Goal: Information Seeking & Learning: Check status

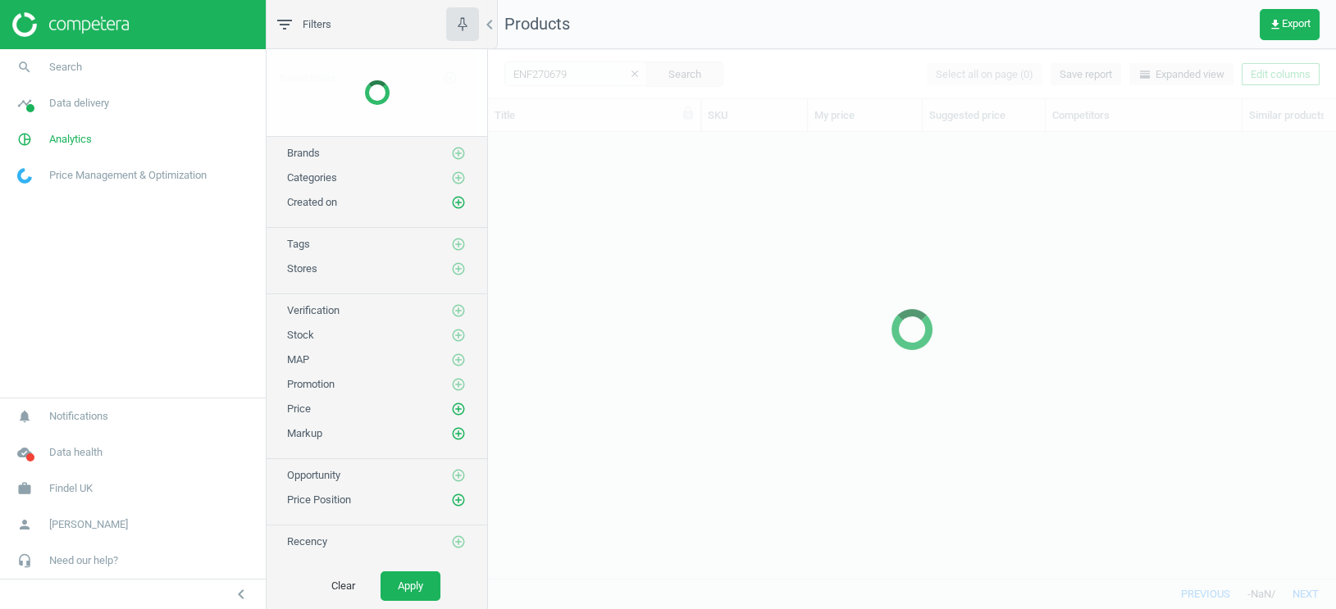
scroll to position [448, 847]
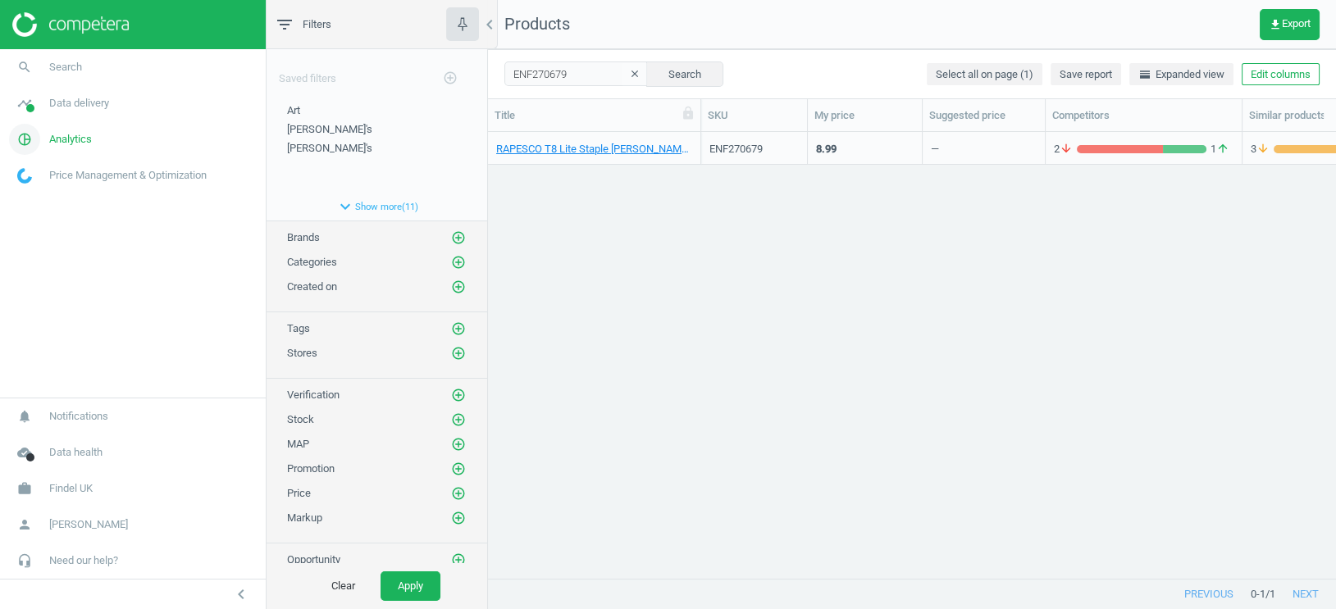
click at [73, 139] on span "Analytics" at bounding box center [70, 139] width 43 height 15
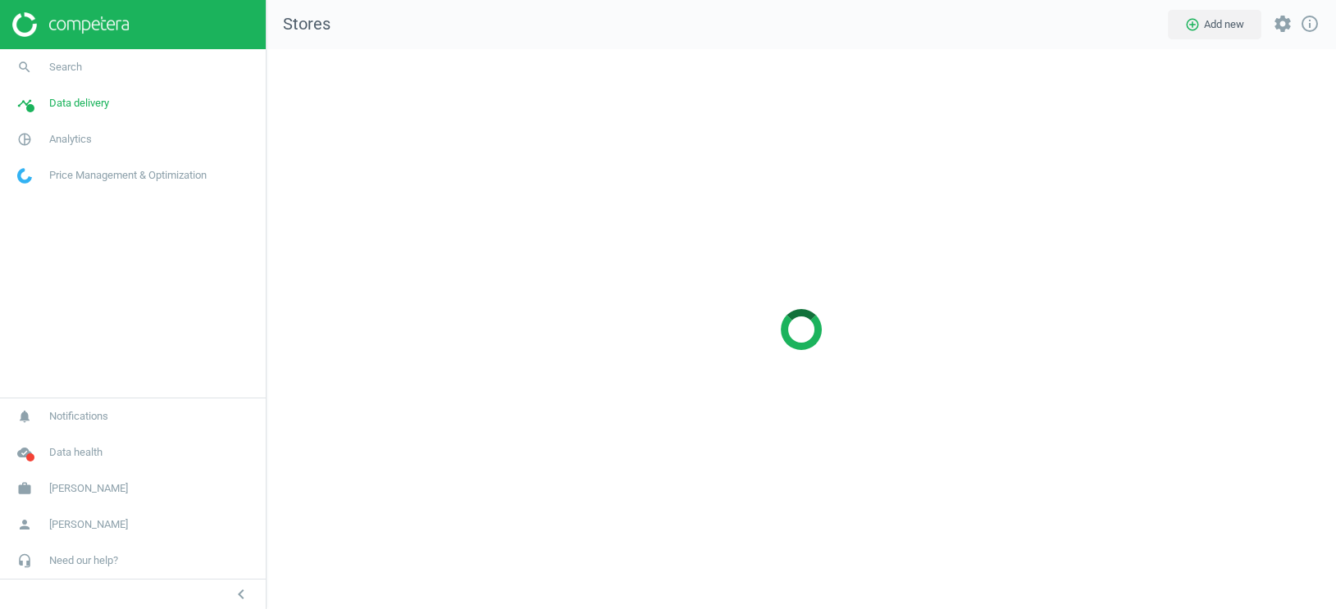
scroll to position [561, 1070]
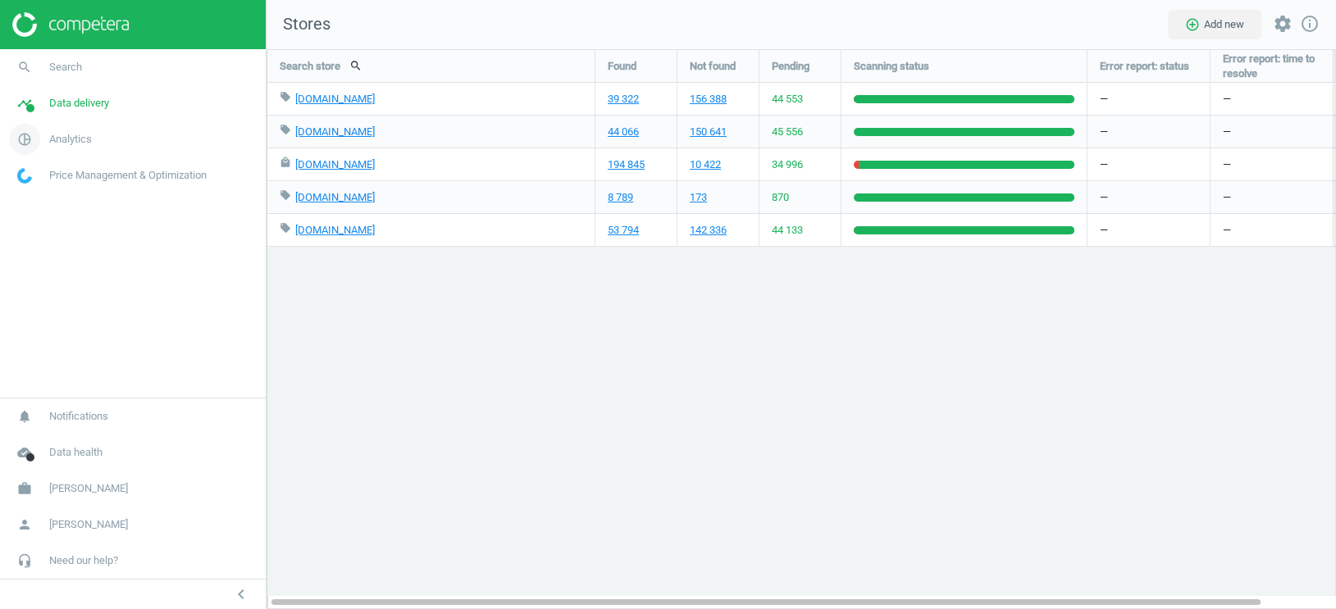
click at [76, 136] on span "Analytics" at bounding box center [70, 139] width 43 height 15
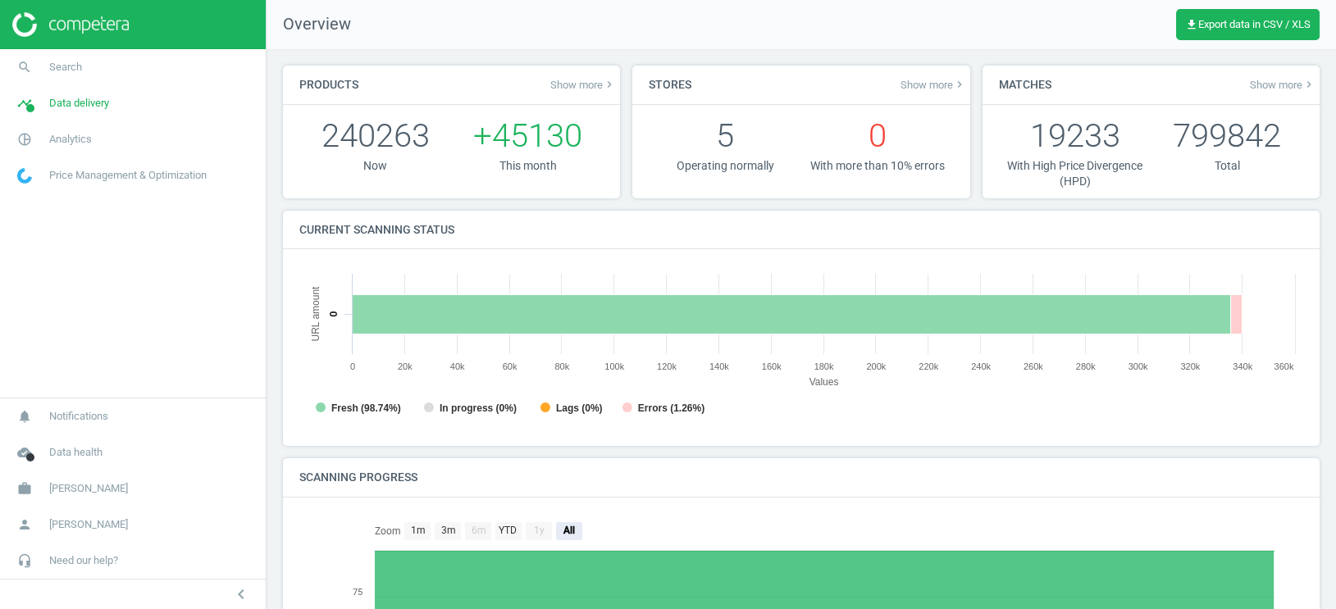
scroll to position [329, 1005]
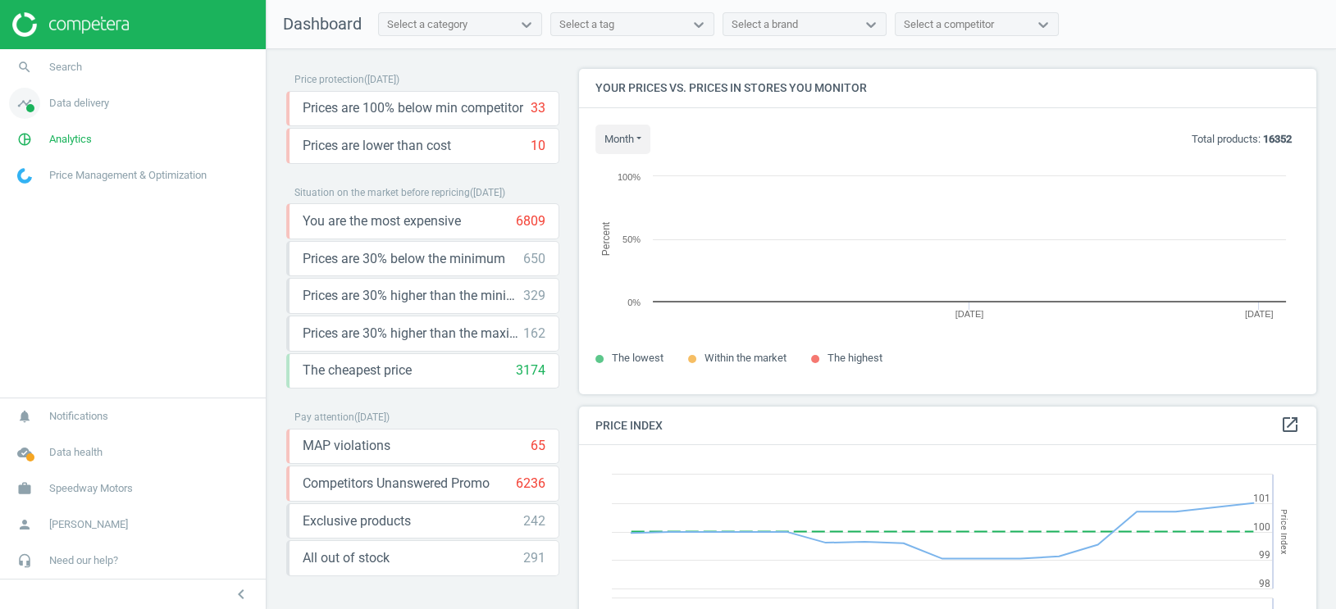
scroll to position [325, 738]
click at [84, 105] on span "Data delivery" at bounding box center [79, 103] width 60 height 15
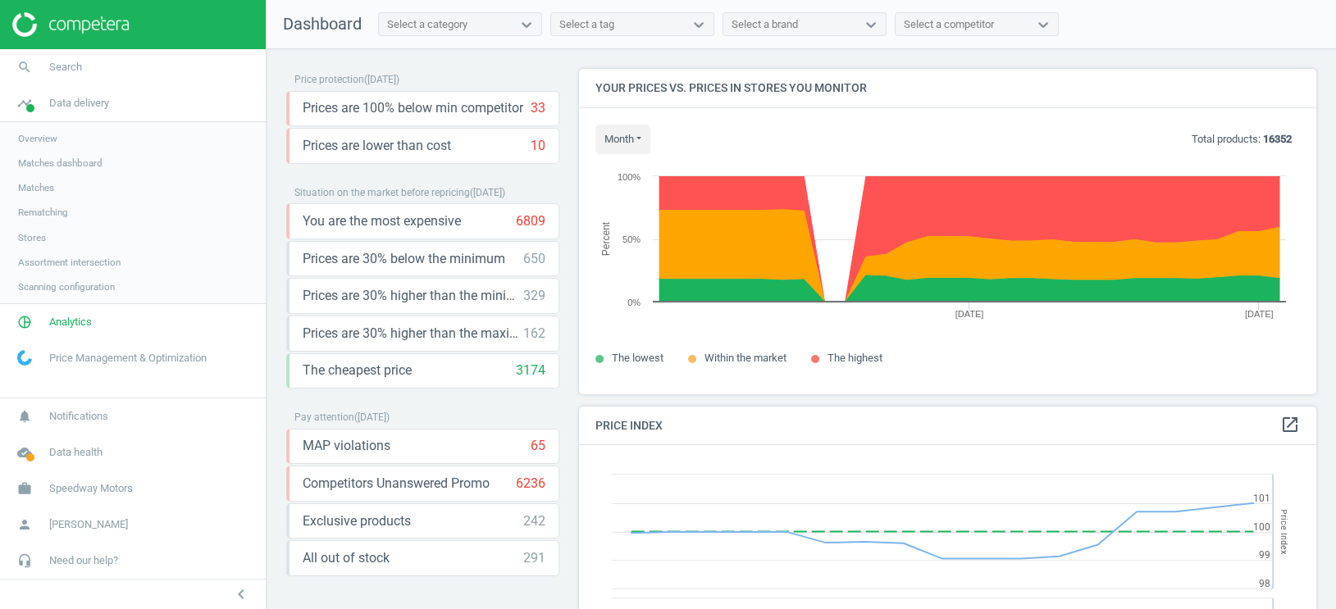
click at [51, 285] on span "Scanning configuration" at bounding box center [66, 287] width 97 height 13
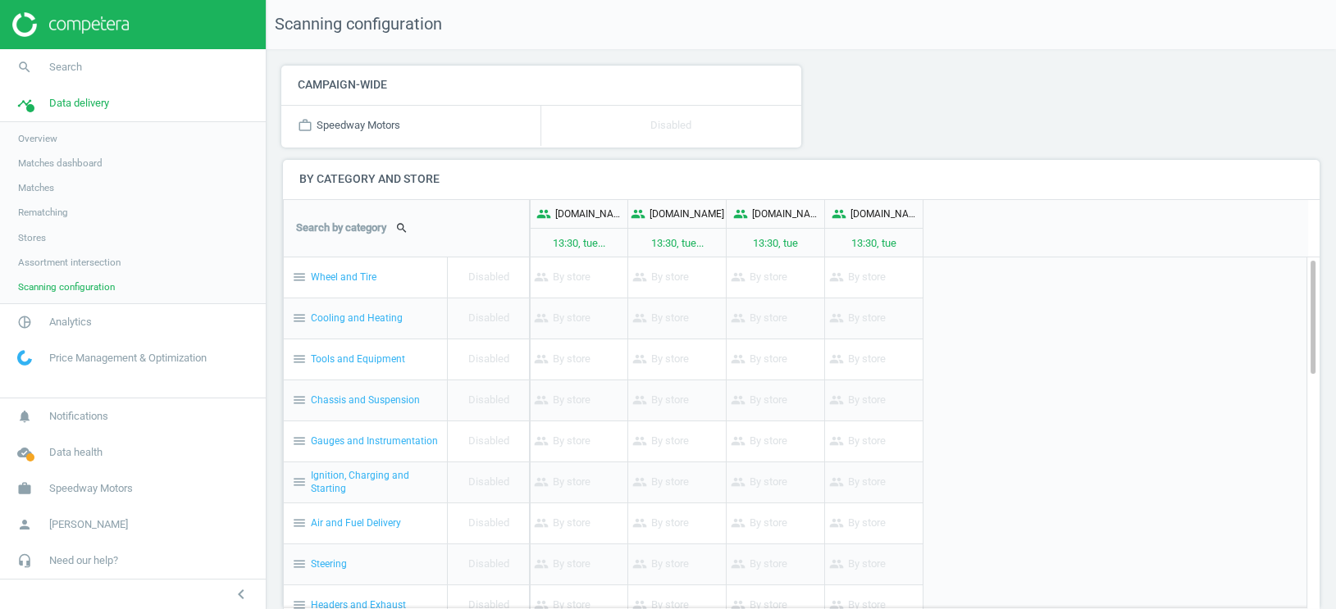
click at [52, 259] on span "Assortment intersection" at bounding box center [69, 262] width 103 height 13
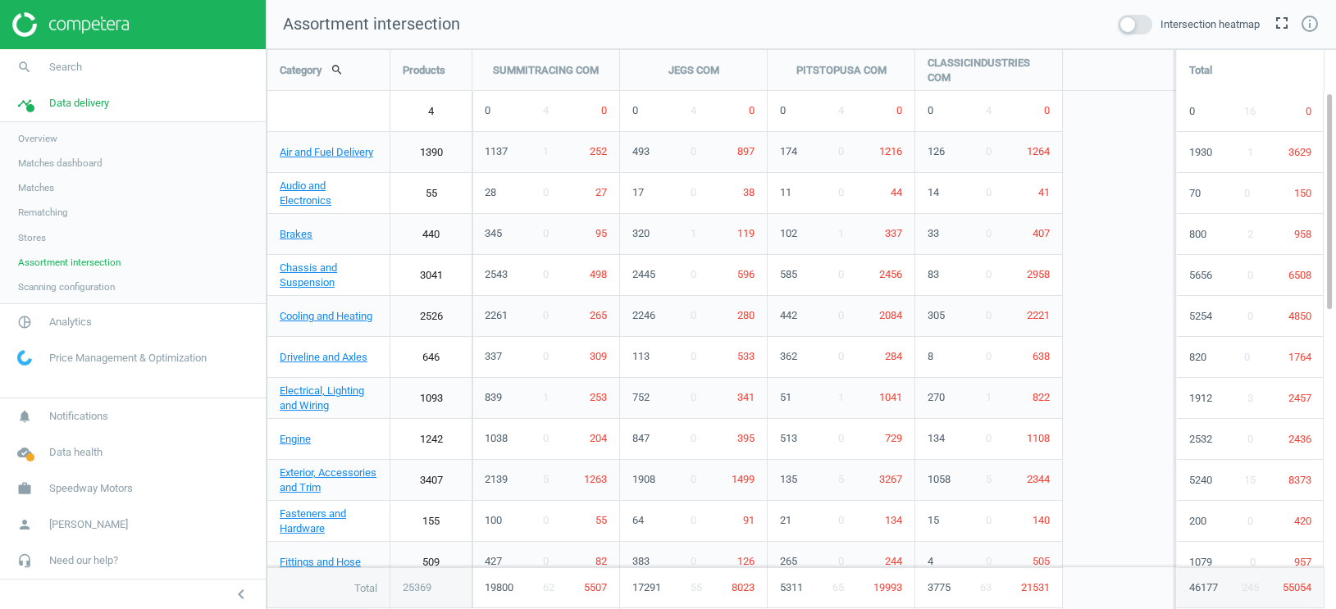
scroll to position [561, 1070]
click at [48, 207] on span "Rematching" at bounding box center [43, 212] width 50 height 13
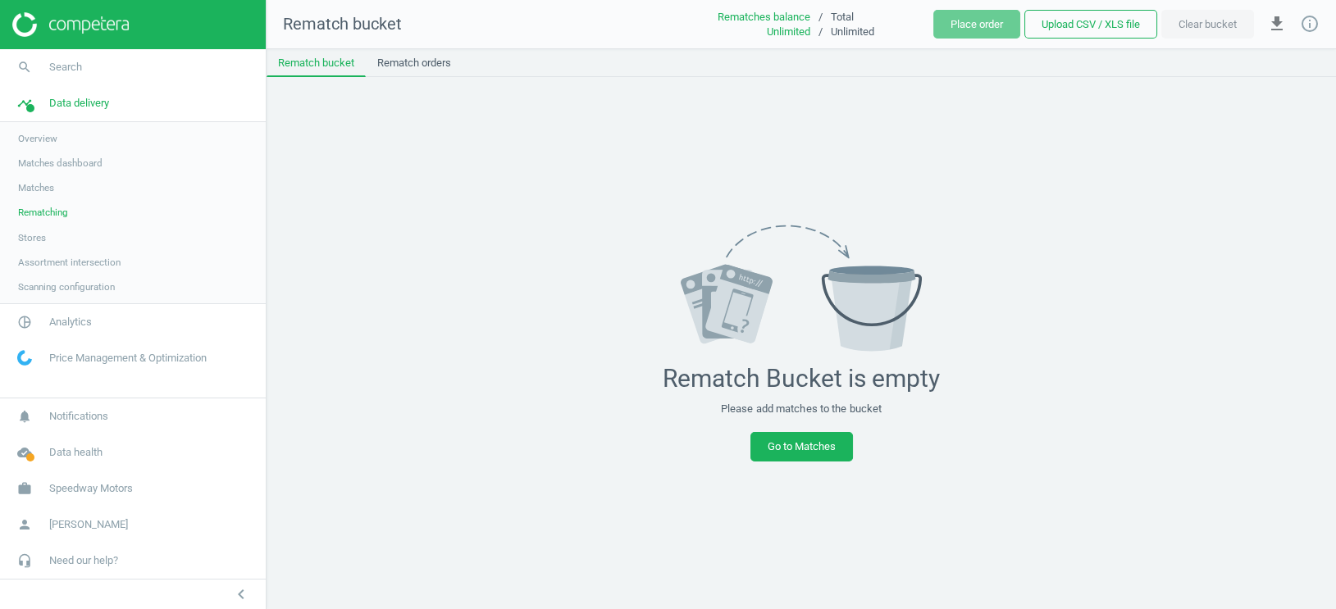
click at [45, 184] on span "Matches" at bounding box center [36, 187] width 36 height 13
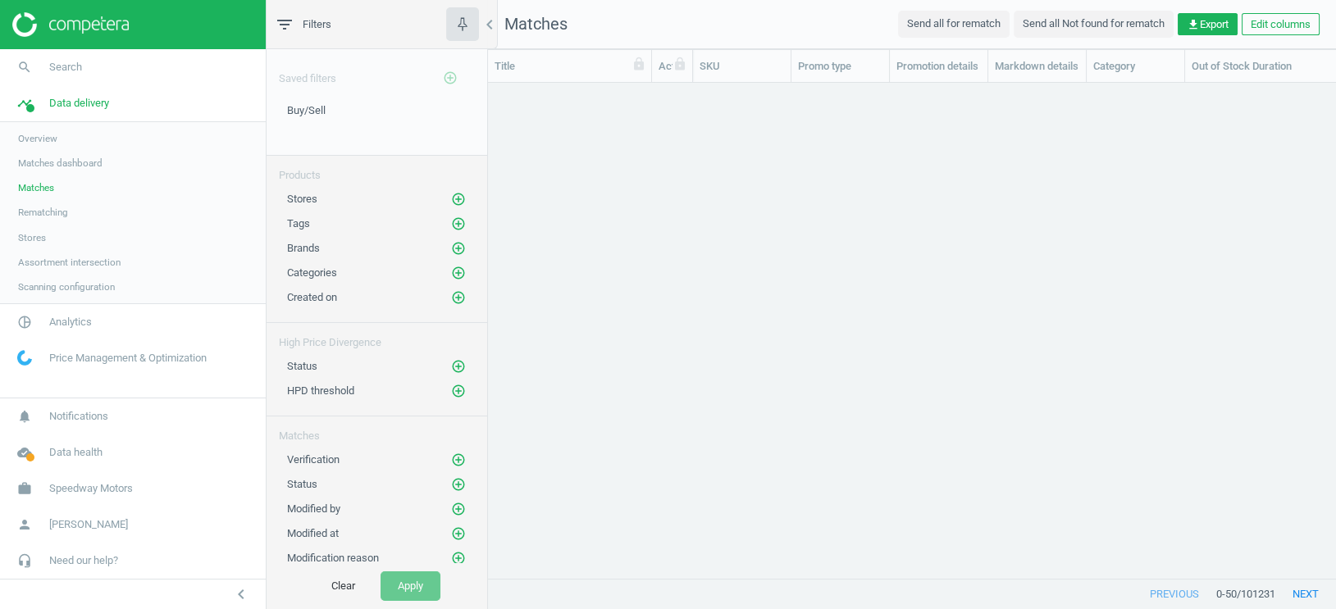
scroll to position [497, 847]
click at [69, 167] on span "Matches dashboard" at bounding box center [60, 163] width 84 height 13
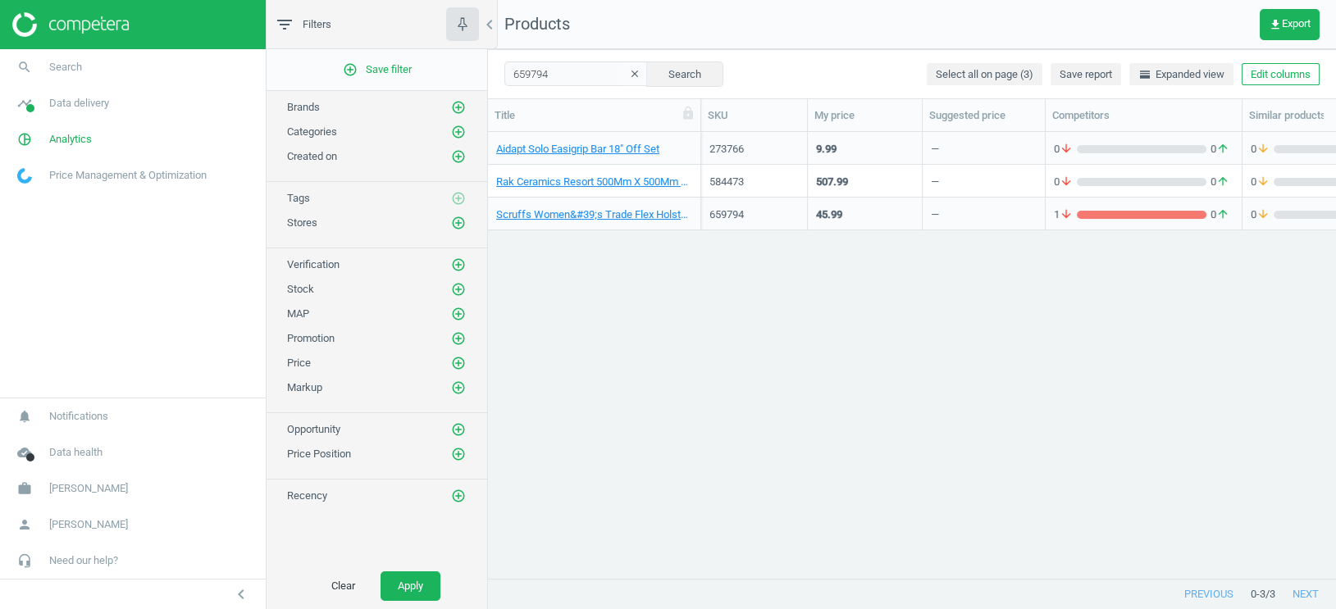
scroll to position [448, 847]
click at [454, 489] on icon "add_circle_outline" at bounding box center [458, 496] width 15 height 15
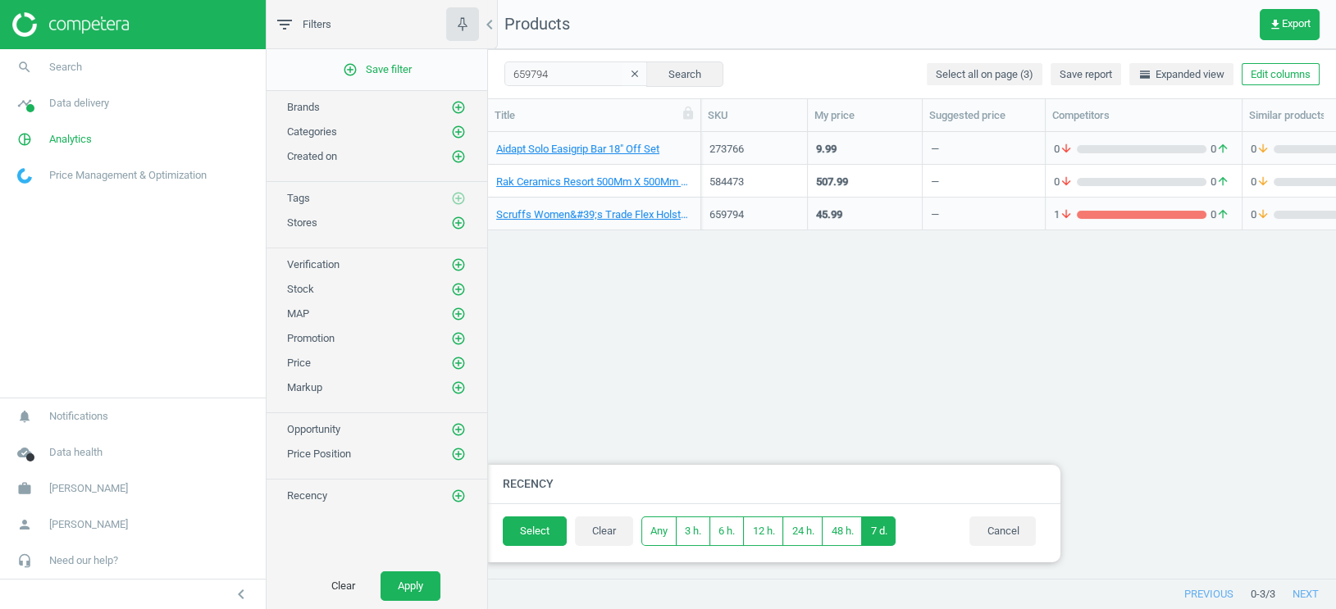
click at [896, 538] on button "7 d." at bounding box center [878, 532] width 34 height 30
click at [551, 532] on button "Select" at bounding box center [535, 532] width 64 height 30
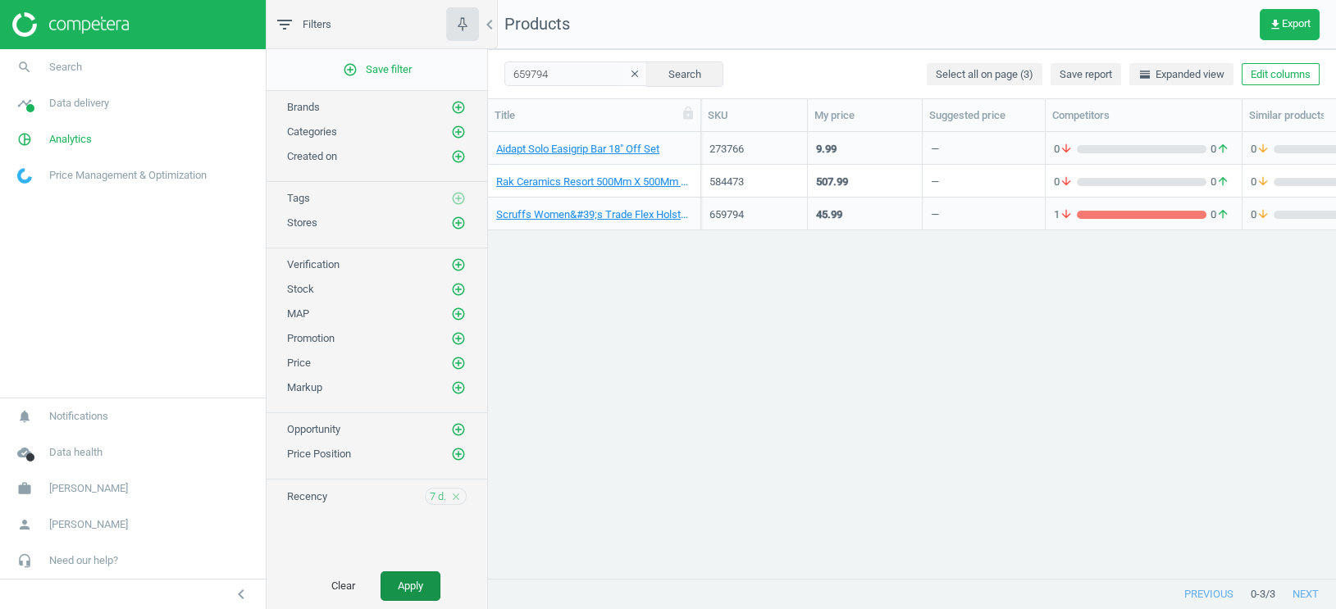
click at [410, 584] on button "Apply" at bounding box center [411, 587] width 60 height 30
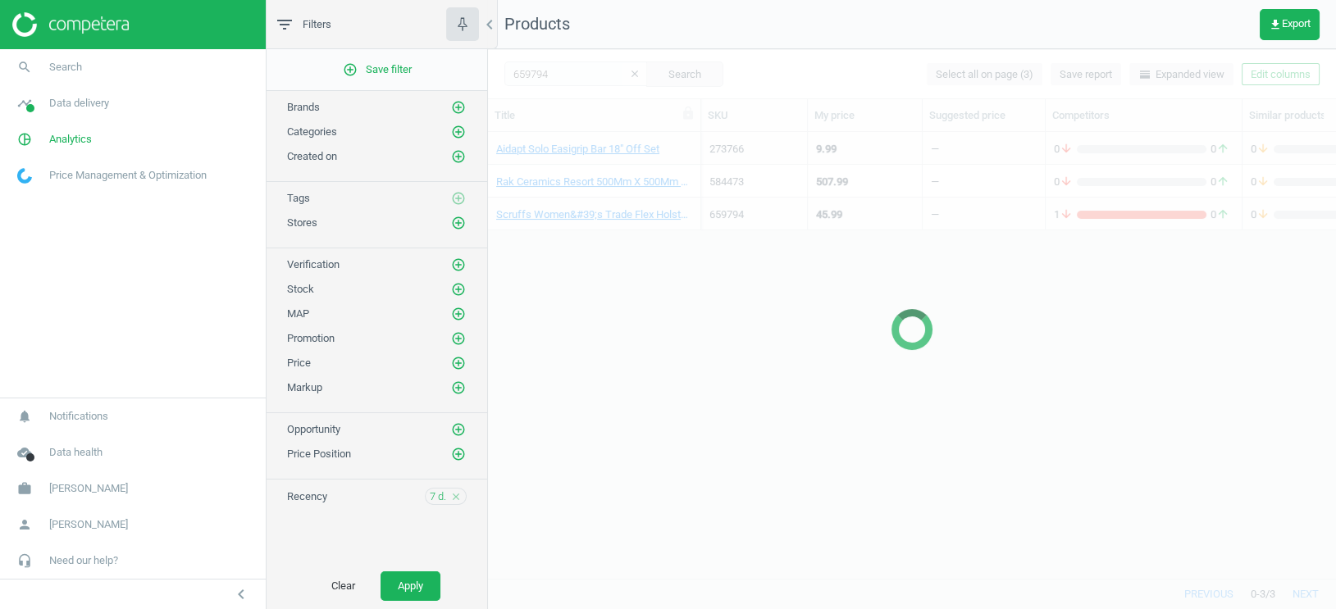
click at [459, 491] on icon "close" at bounding box center [455, 496] width 11 height 11
click at [404, 582] on button "Apply" at bounding box center [411, 587] width 60 height 30
click at [62, 136] on span "Analytics" at bounding box center [70, 139] width 43 height 15
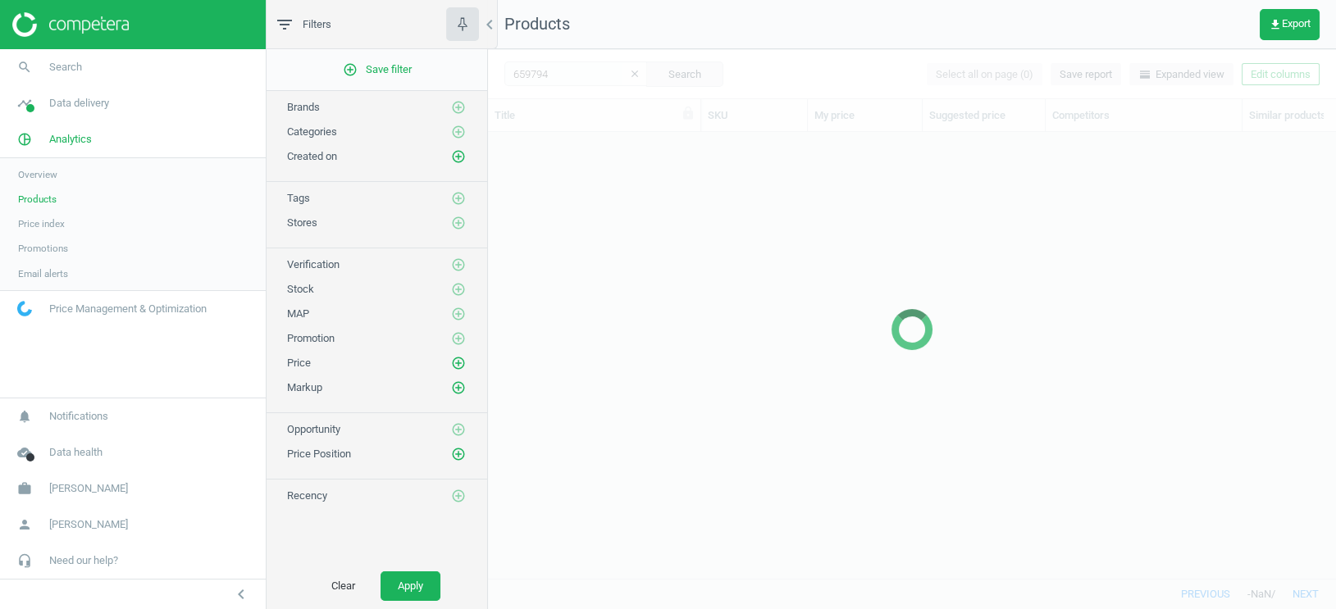
click at [43, 197] on span "Products" at bounding box center [37, 199] width 39 height 13
click at [49, 176] on span "Overview" at bounding box center [37, 174] width 39 height 13
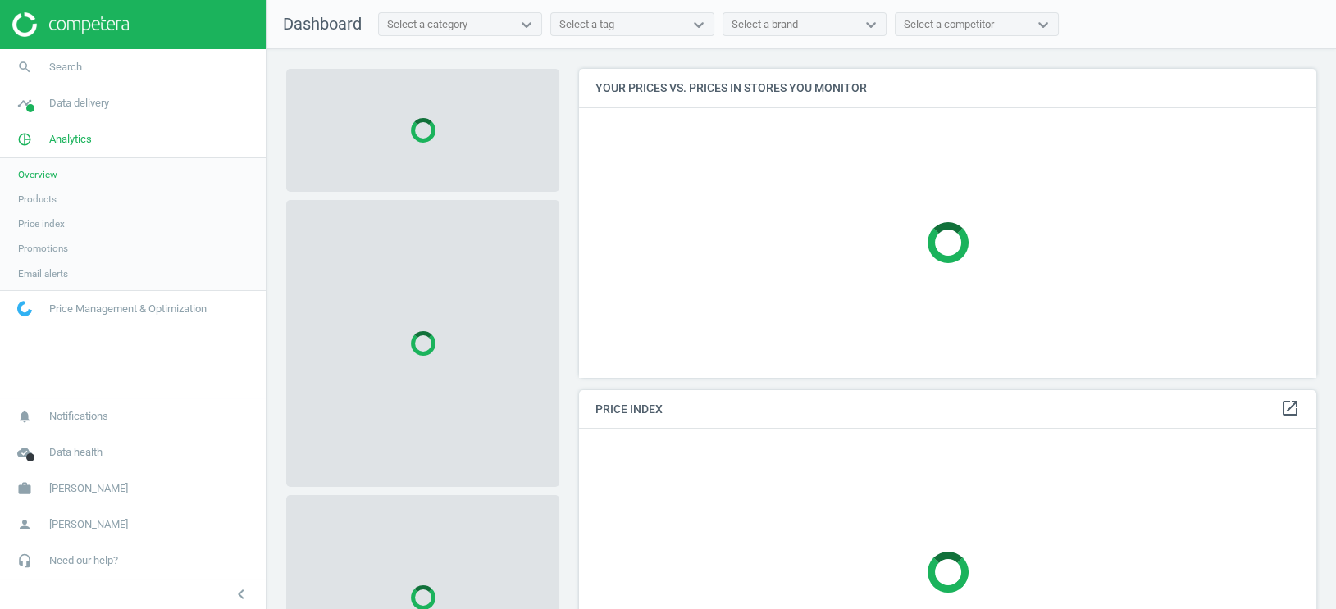
scroll to position [308, 738]
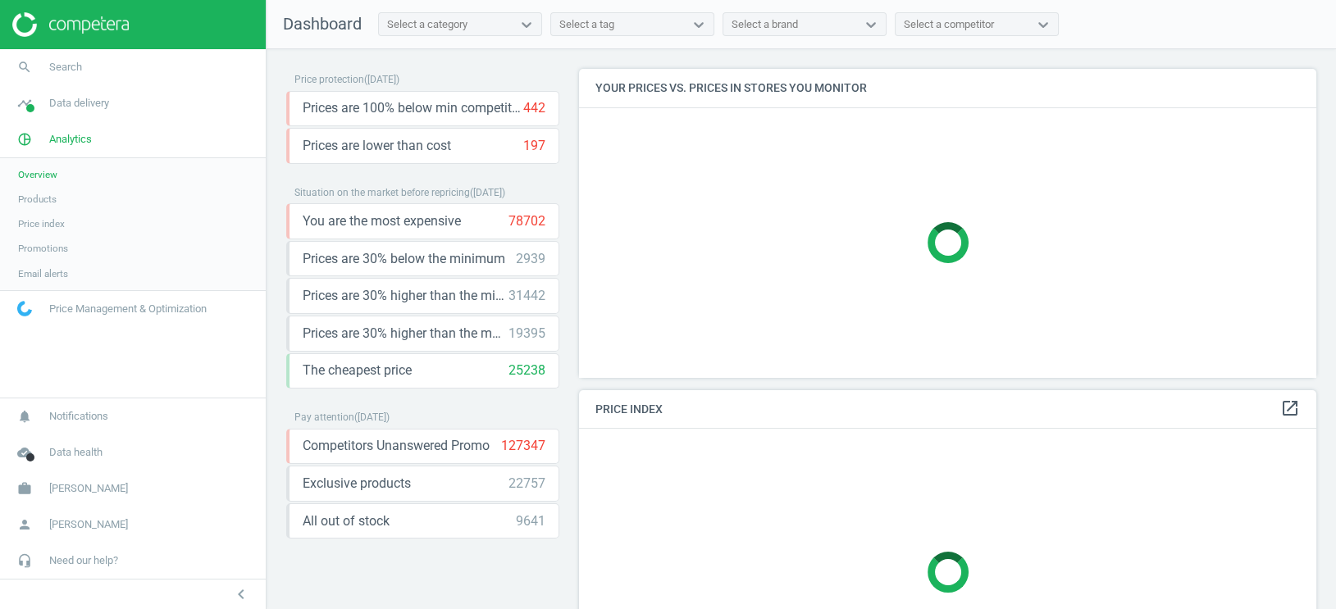
click at [47, 203] on span "Products" at bounding box center [37, 199] width 39 height 13
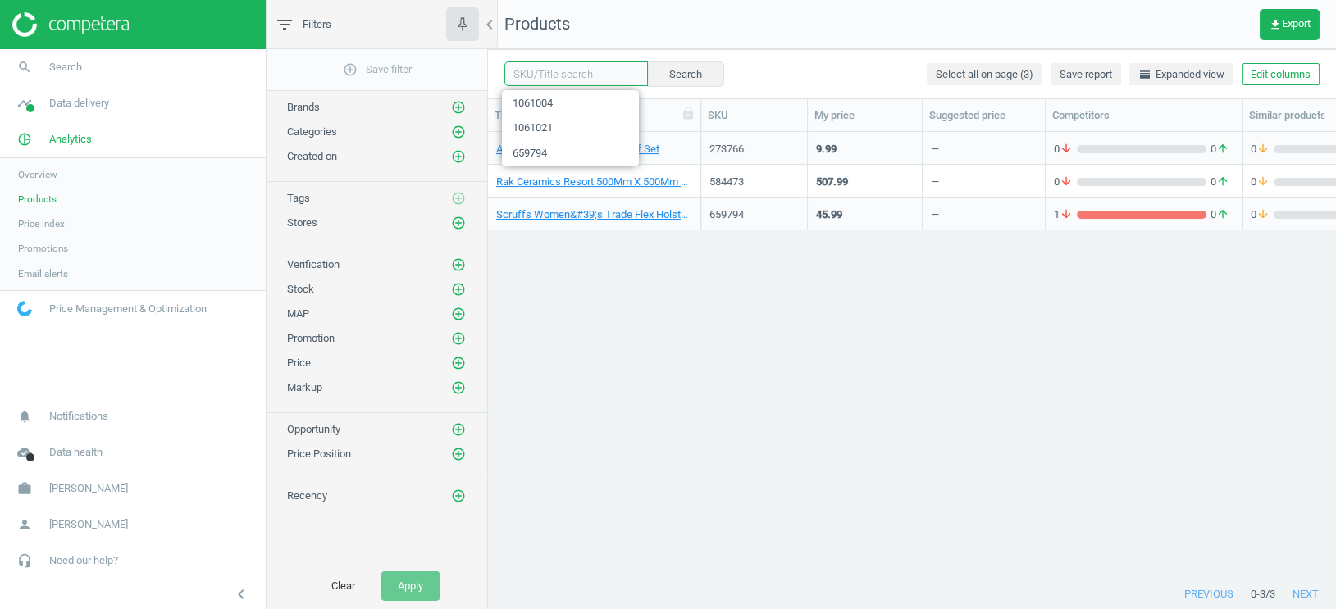
click at [578, 73] on input "text" at bounding box center [576, 74] width 144 height 25
paste input "606080"
click at [676, 71] on button "Search" at bounding box center [684, 74] width 77 height 25
click at [529, 76] on input "606080" at bounding box center [576, 74] width 144 height 25
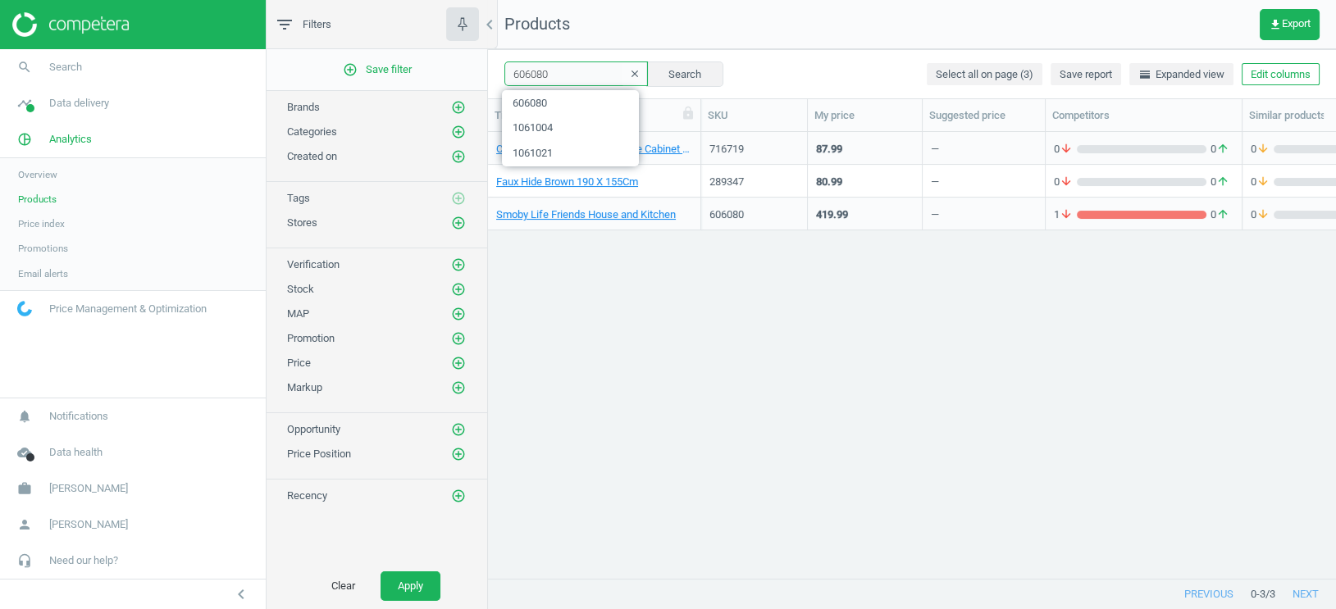
paste input "289067"
click at [673, 71] on button "Search" at bounding box center [684, 74] width 77 height 25
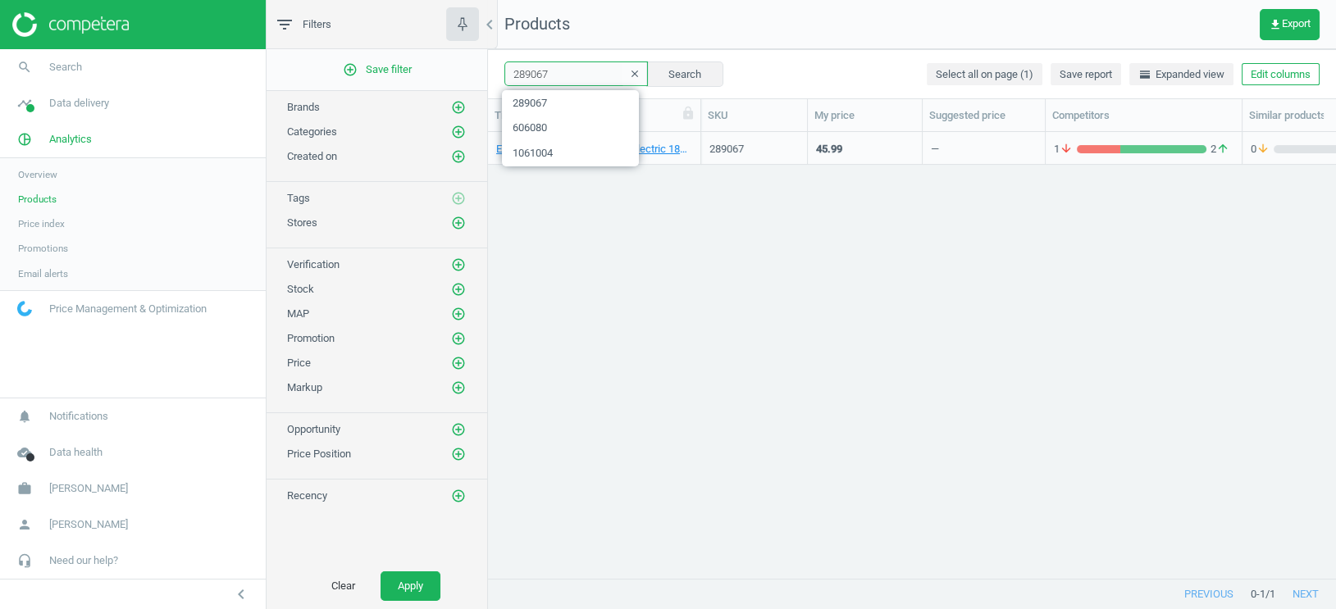
click at [533, 68] on input "289067" at bounding box center [576, 74] width 144 height 25
paste input "DS AF WOODEN OTTO BED KNG"
click at [692, 67] on button "Search" at bounding box center [684, 74] width 77 height 25
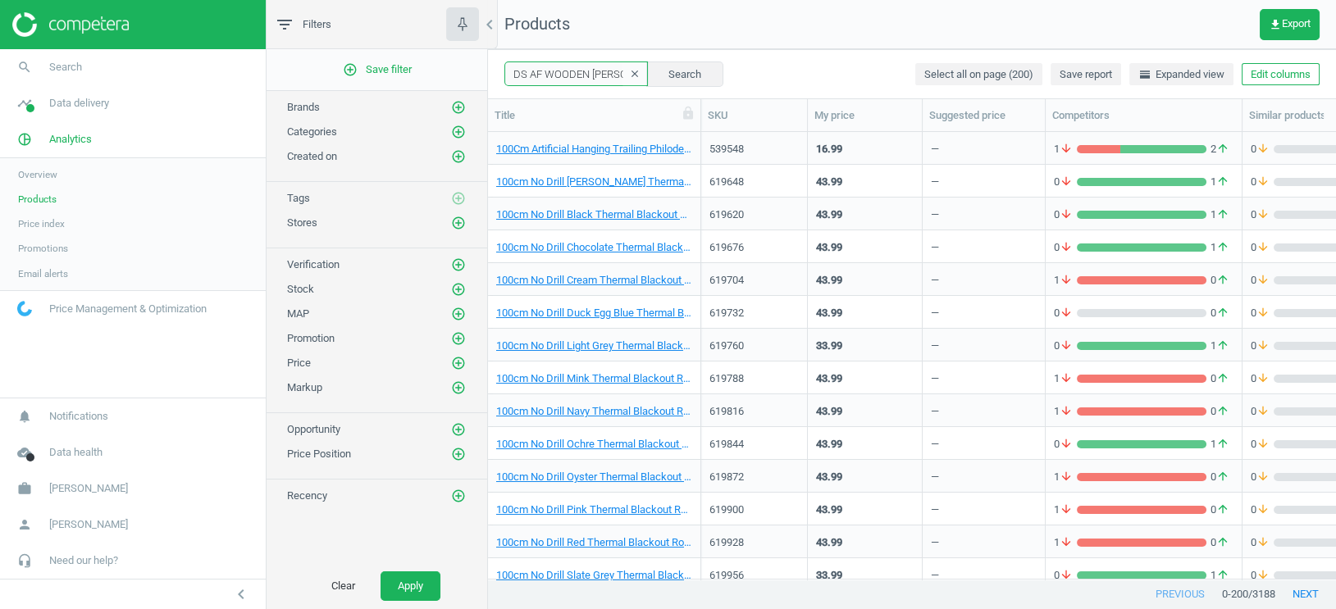
click at [568, 78] on input "DS AF WOODEN OTTO BED KNG" at bounding box center [576, 74] width 144 height 25
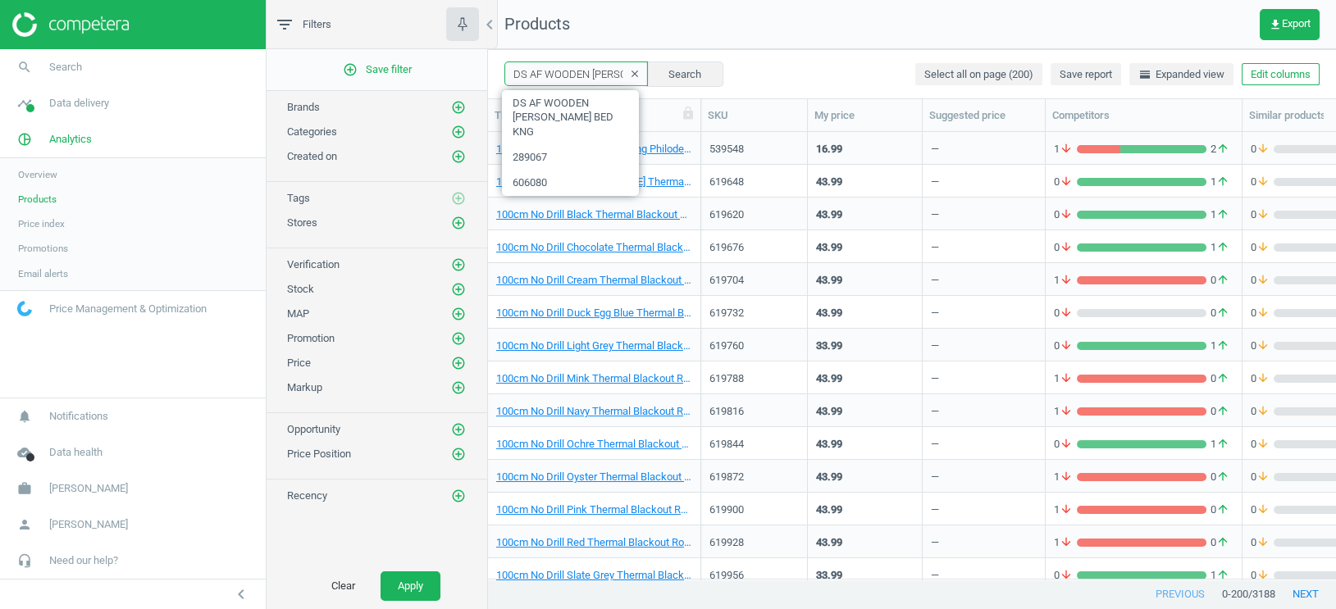
paste input "434142"
click at [659, 70] on button "Search" at bounding box center [684, 74] width 77 height 25
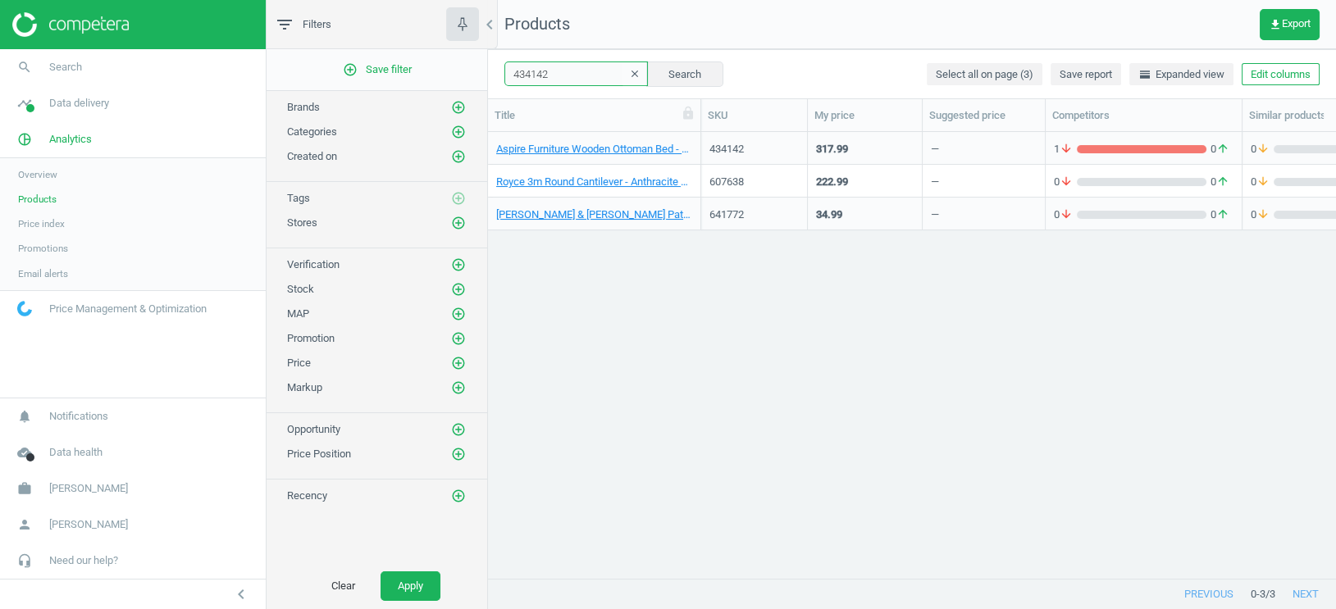
click at [530, 74] on input "434142" at bounding box center [576, 74] width 144 height 25
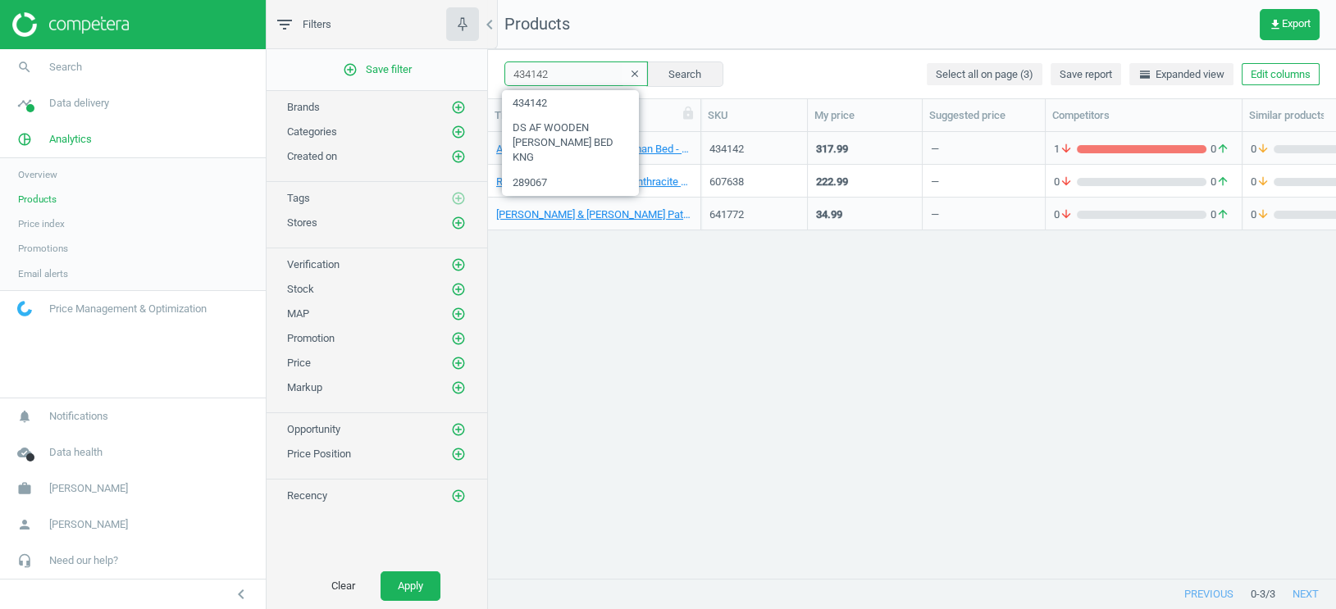
click at [530, 74] on input "434142" at bounding box center [576, 74] width 144 height 25
paste input "530166"
type input "530166"
click at [681, 71] on button "Search" at bounding box center [684, 74] width 77 height 25
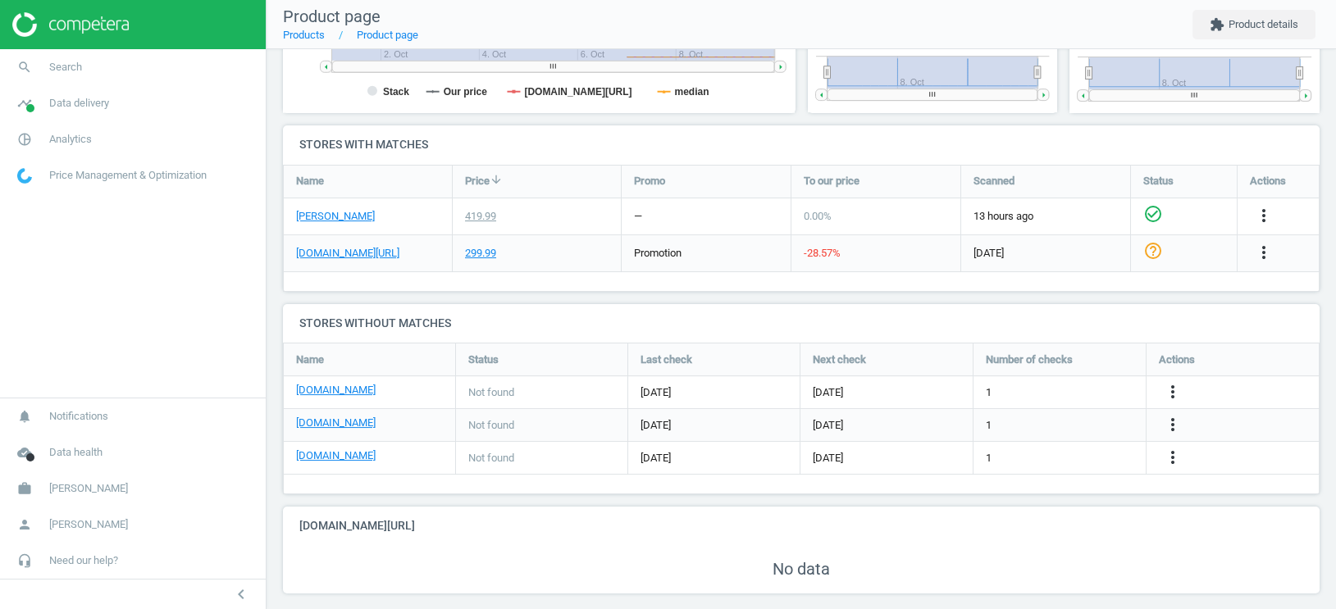
scroll to position [504, 0]
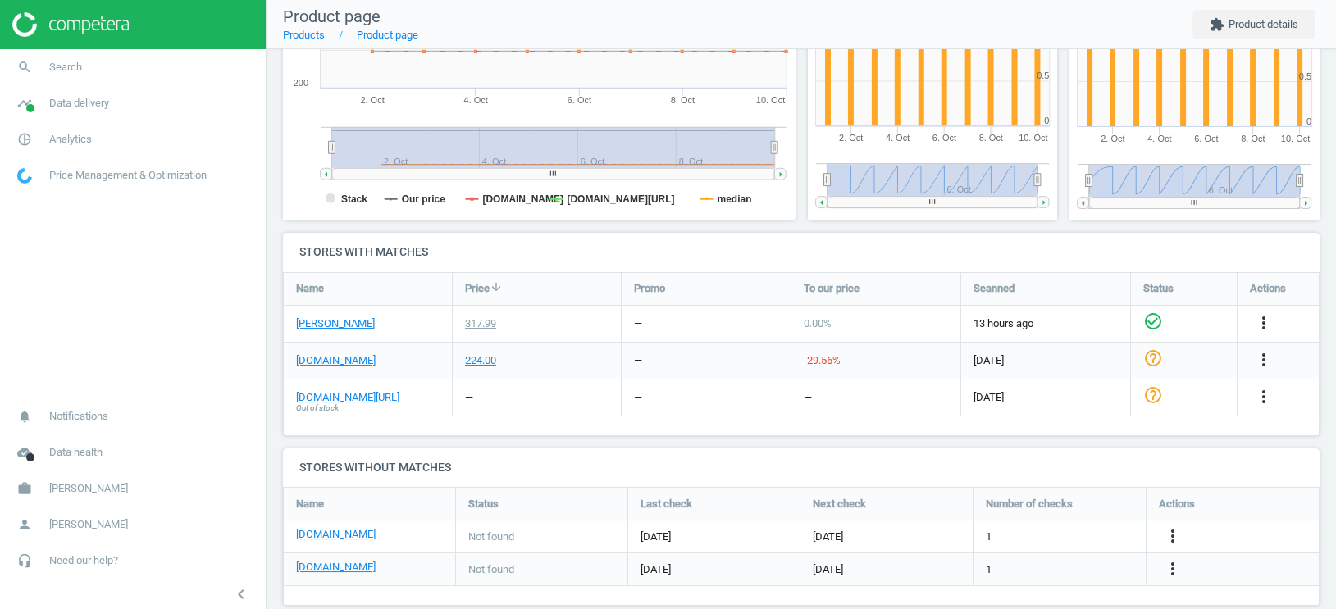
scroll to position [384, 0]
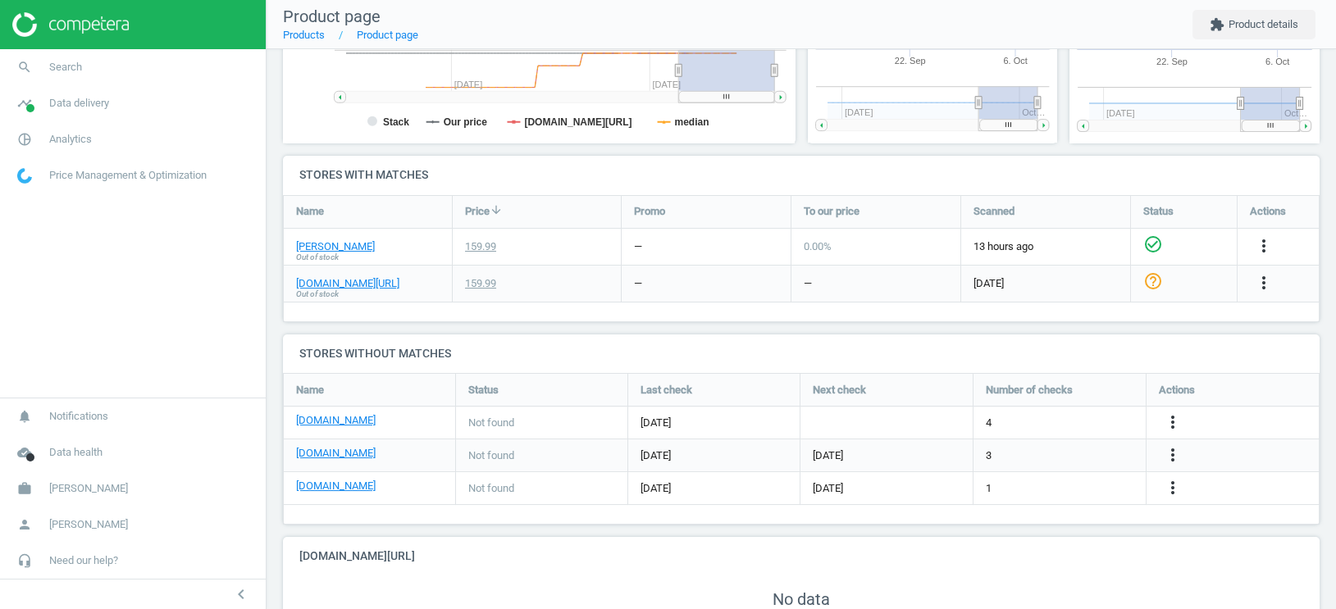
scroll to position [504, 0]
